Goal: Navigation & Orientation: Find specific page/section

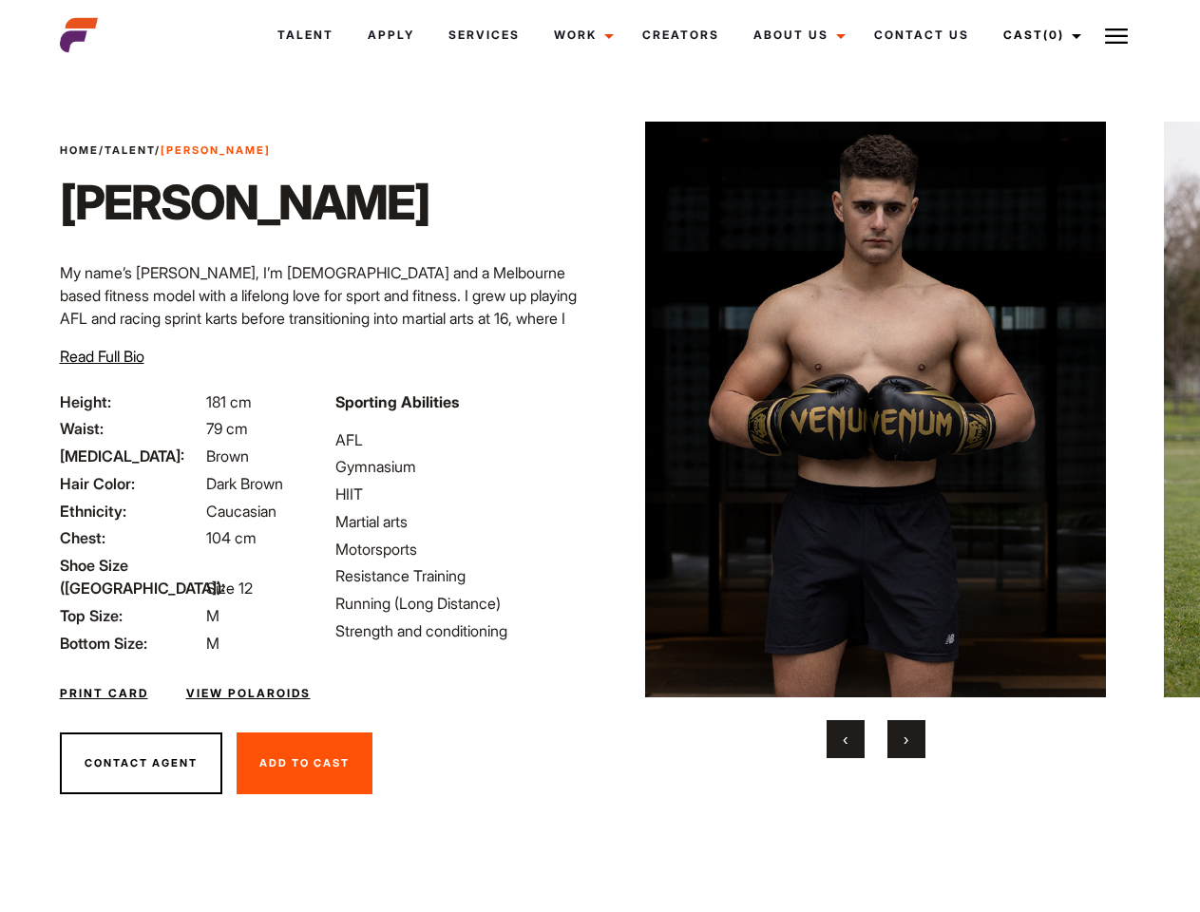
click at [1037, 35] on link "Cast (0)" at bounding box center [1039, 35] width 106 height 51
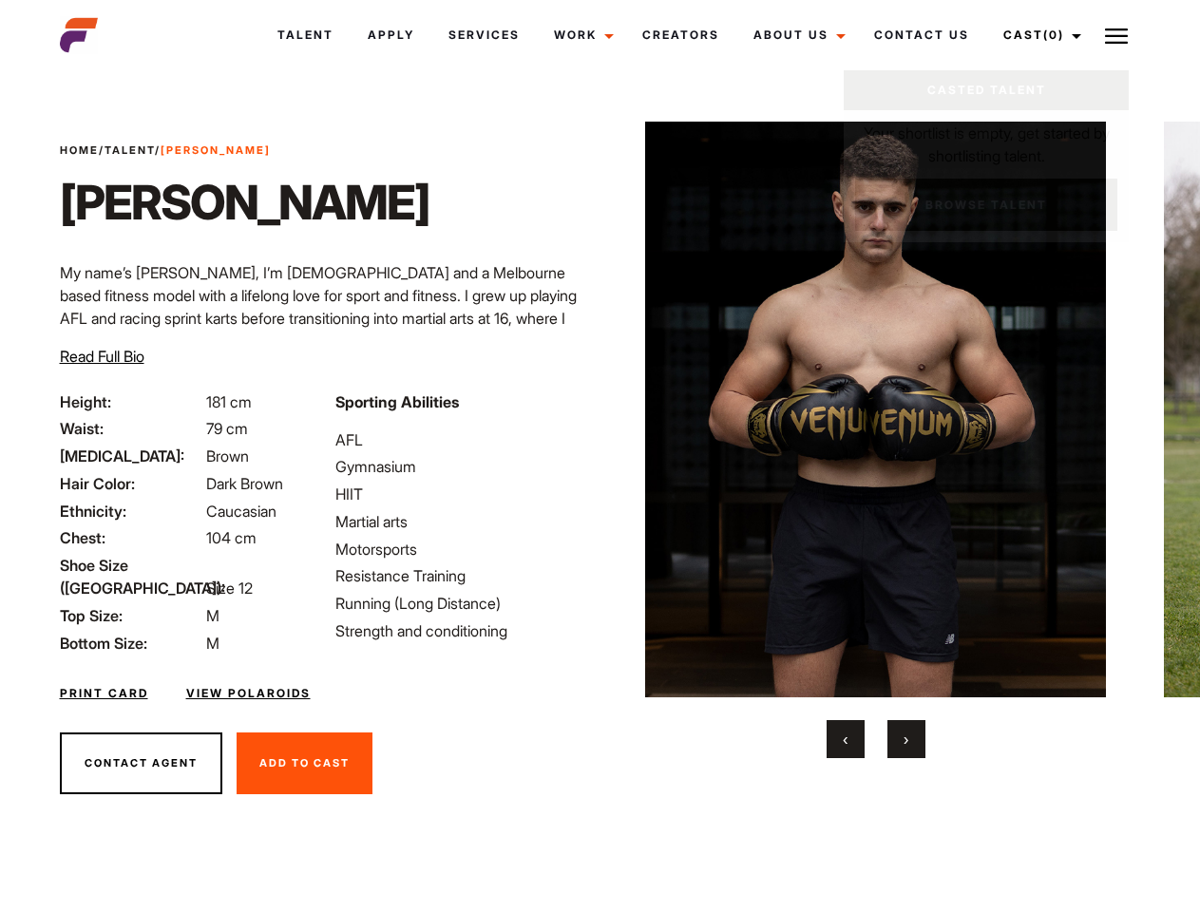
click at [1117, 35] on img at bounding box center [1116, 36] width 23 height 23
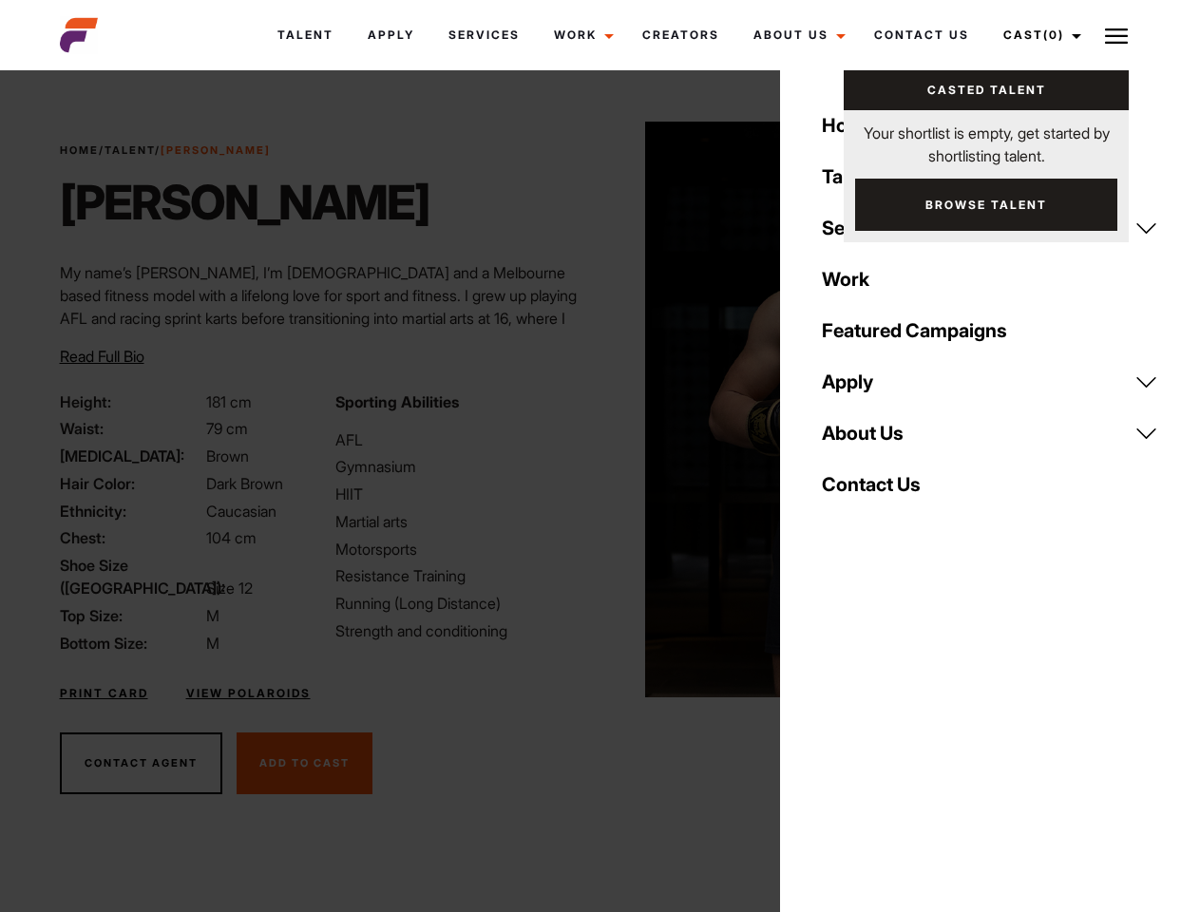
click at [875, 440] on img at bounding box center [875, 410] width 461 height 576
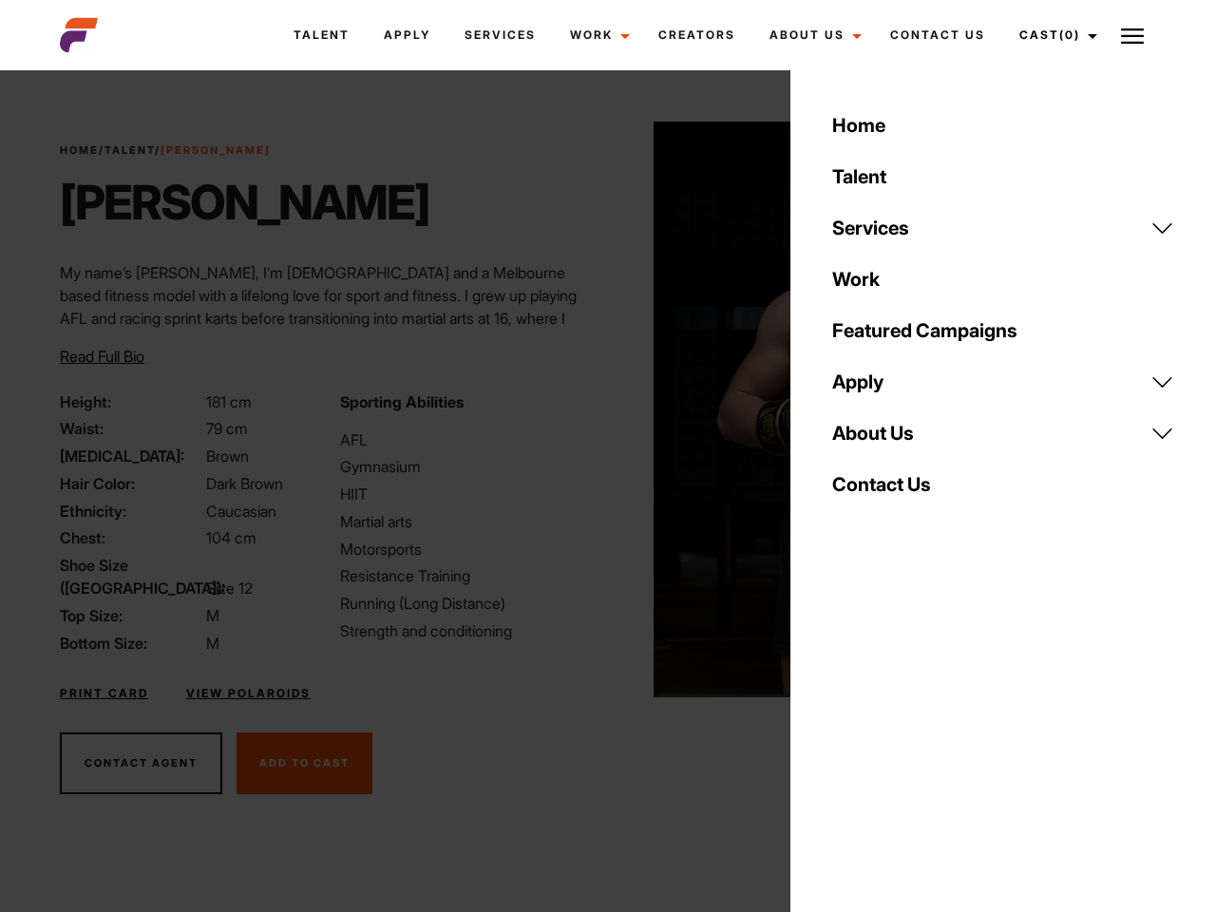
click at [600, 410] on div "Sporting Abilities AFL Gymnasium HIIT Martial arts Motorsports Resistance Train…" at bounding box center [468, 523] width 279 height 264
click at [846, 739] on div "Home Talent Services Talent Casting Photography Videography Creative Hair and M…" at bounding box center [1004, 456] width 426 height 912
click at [907, 739] on div "Home Talent Services Talent Casting Photography Videography Creative Hair and M…" at bounding box center [1004, 456] width 426 height 912
